Goal: Check status: Check status

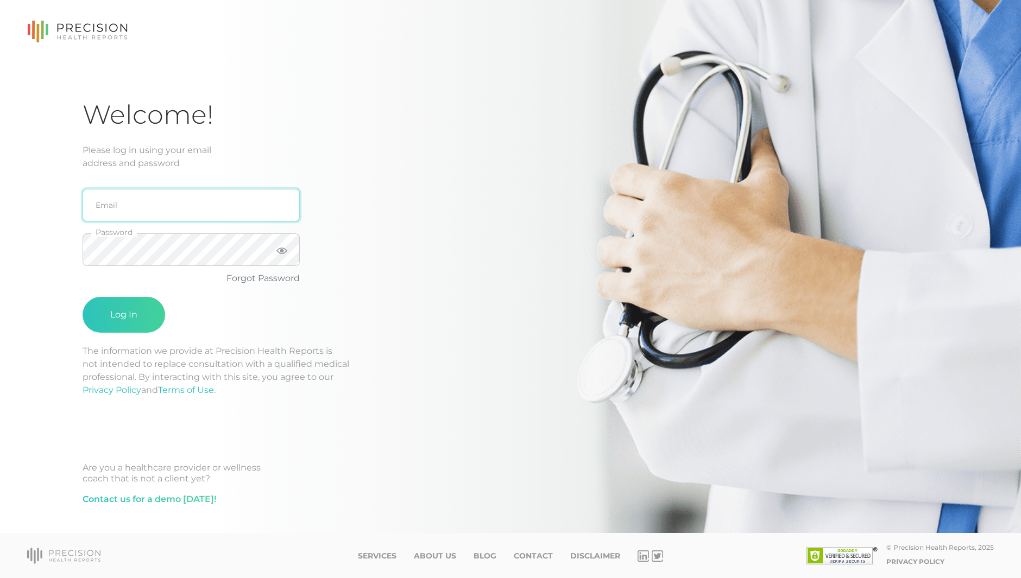
click at [179, 204] on input "email" at bounding box center [191, 205] width 217 height 33
type input "[EMAIL_ADDRESS][DOMAIN_NAME]"
click at [83, 297] on button "Log In" at bounding box center [124, 315] width 83 height 36
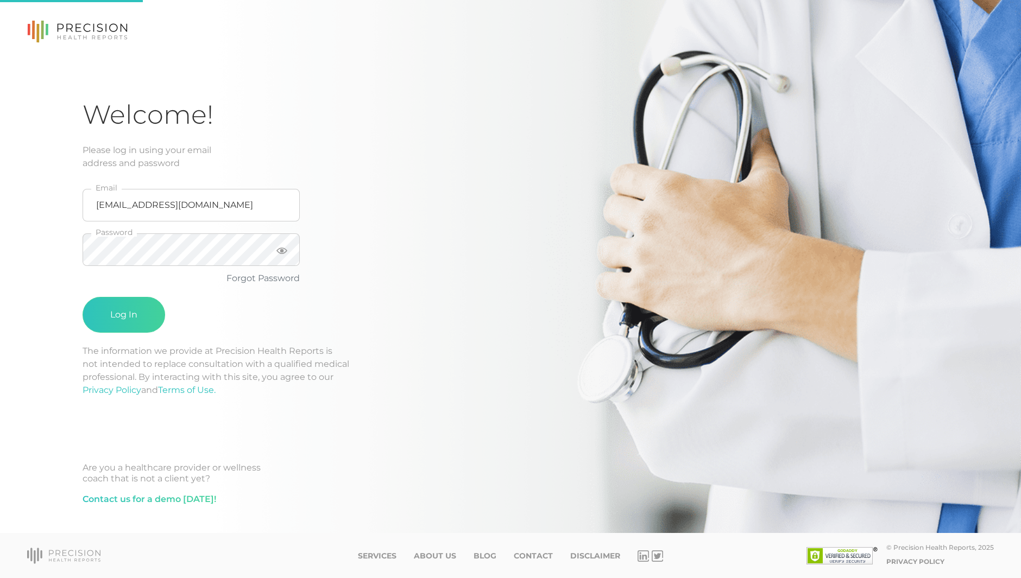
click at [80, 318] on div "Welcome! Please log in using your email address and password [EMAIL_ADDRESS][DO…" at bounding box center [510, 266] width 1021 height 533
click at [99, 310] on button "Log In" at bounding box center [124, 315] width 83 height 36
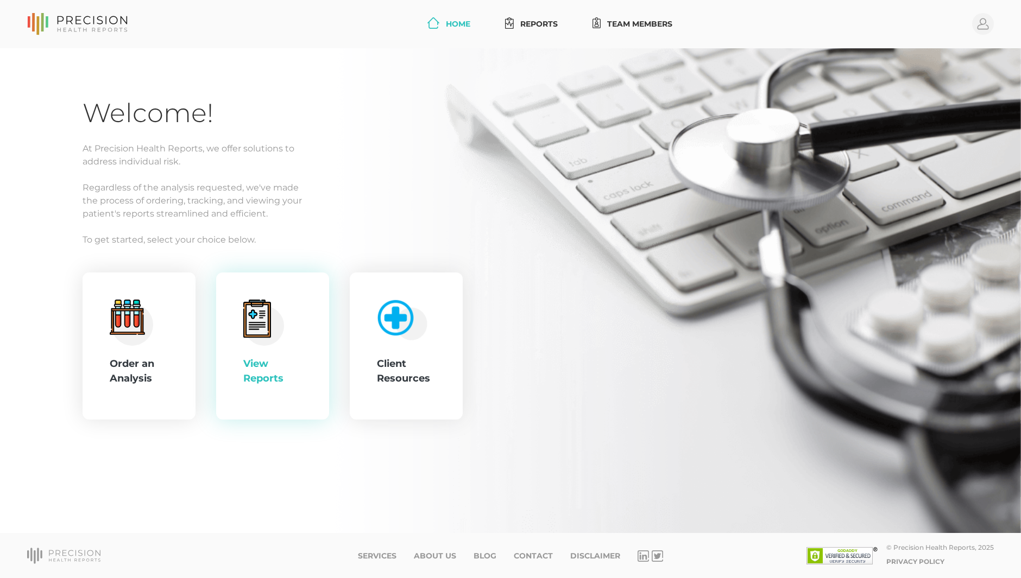
click at [249, 312] on icon at bounding box center [256, 320] width 17 height 20
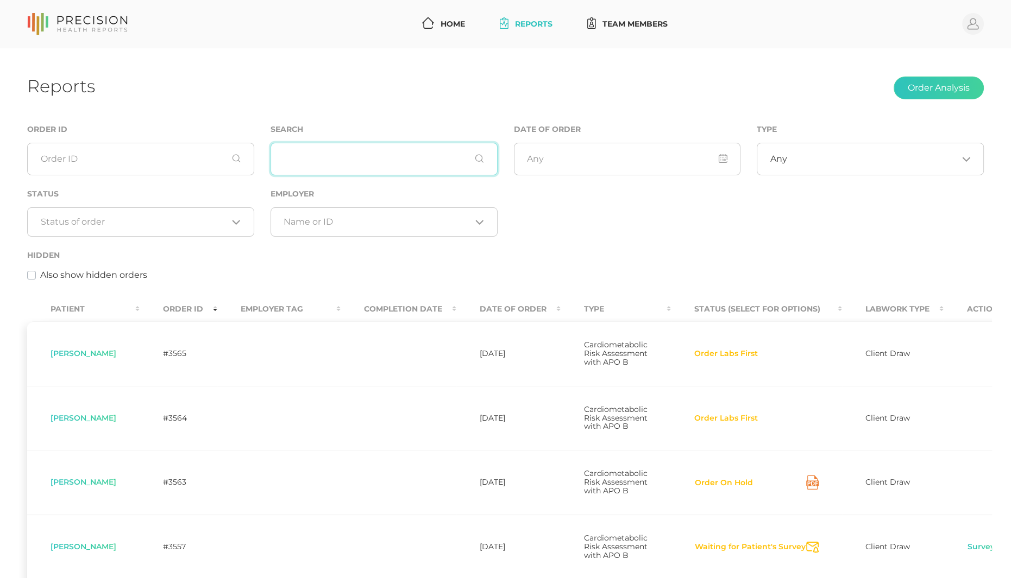
click at [366, 150] on input "text" at bounding box center [383, 159] width 227 height 33
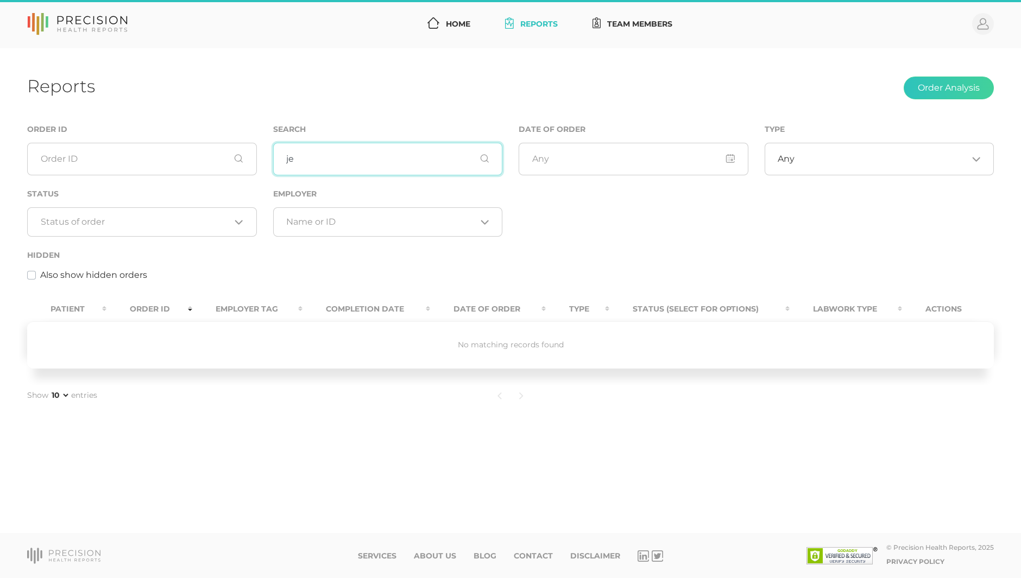
type input "j"
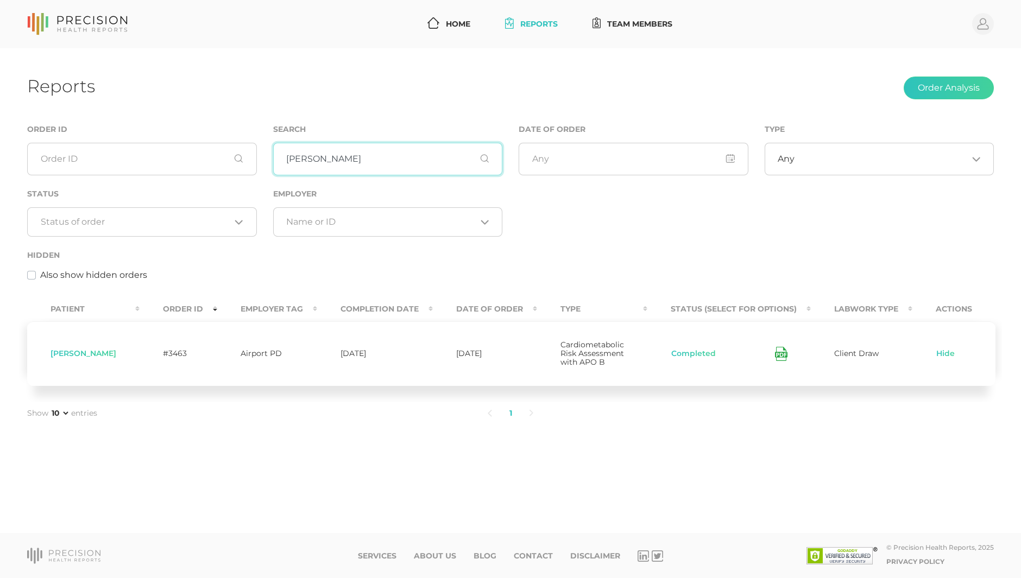
type input "[PERSON_NAME]"
click at [777, 355] on icon at bounding box center [781, 354] width 12 height 14
